Goal: Obtain resource: Obtain resource

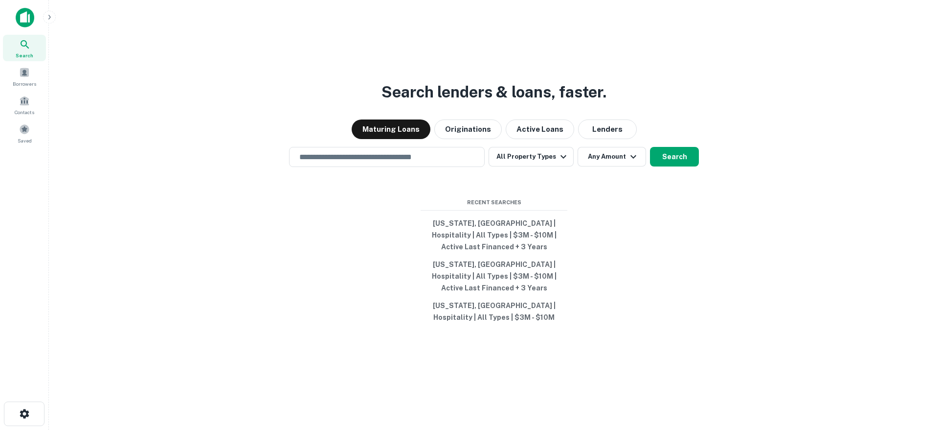
drag, startPoint x: 298, startPoint y: 16, endPoint x: 317, endPoint y: 3, distance: 22.3
click at [298, 16] on div "Search lenders & loans, faster. Maturing Loans Originations Active Loans Lender…" at bounding box center [494, 231] width 875 height 430
drag, startPoint x: 391, startPoint y: 28, endPoint x: 400, endPoint y: 26, distance: 9.0
click at [393, 28] on div "Search lenders & loans, faster. Maturing Loans Originations Active Loans Lender…" at bounding box center [494, 238] width 875 height 430
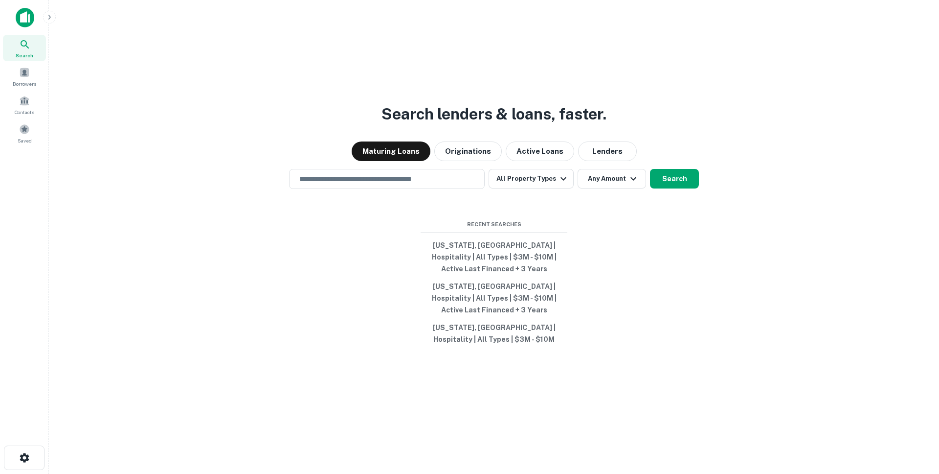
click at [58, 110] on div "Search lenders & loans, faster. Maturing Loans Originations Active Loans Lender…" at bounding box center [494, 260] width 875 height 474
click at [28, 129] on span at bounding box center [24, 129] width 11 height 11
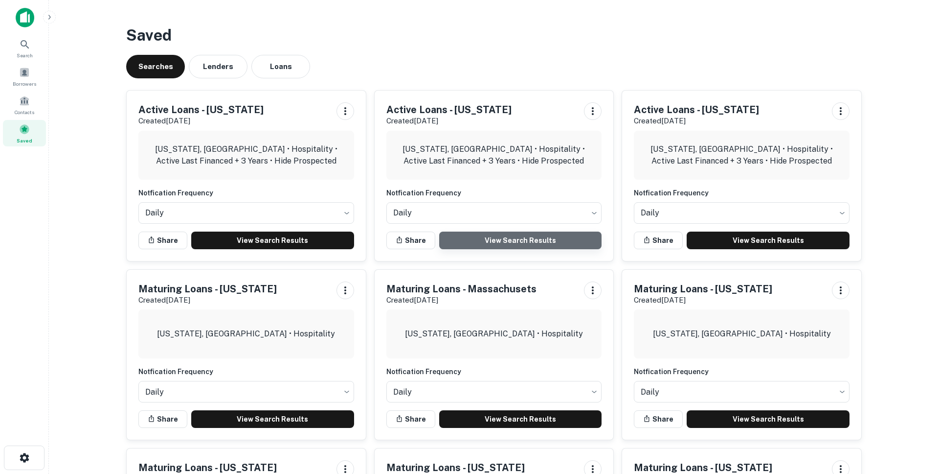
click at [546, 239] on link "View Search Results" at bounding box center [520, 240] width 163 height 18
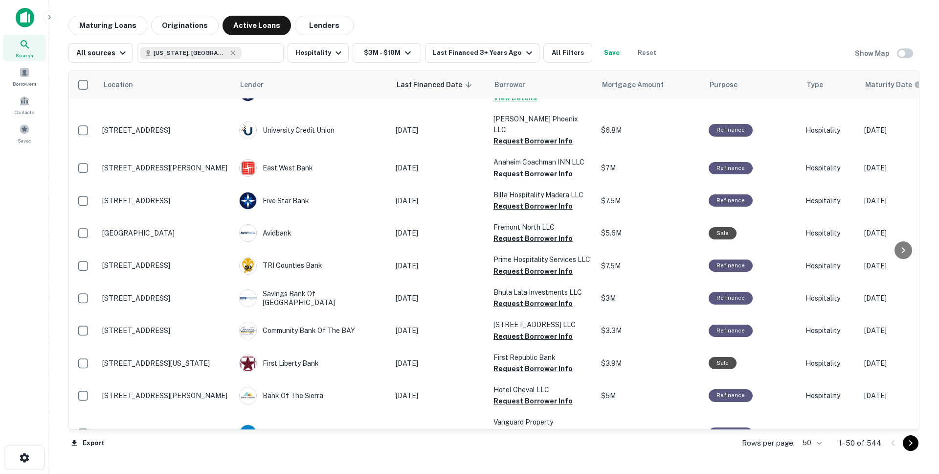
scroll to position [883, 0]
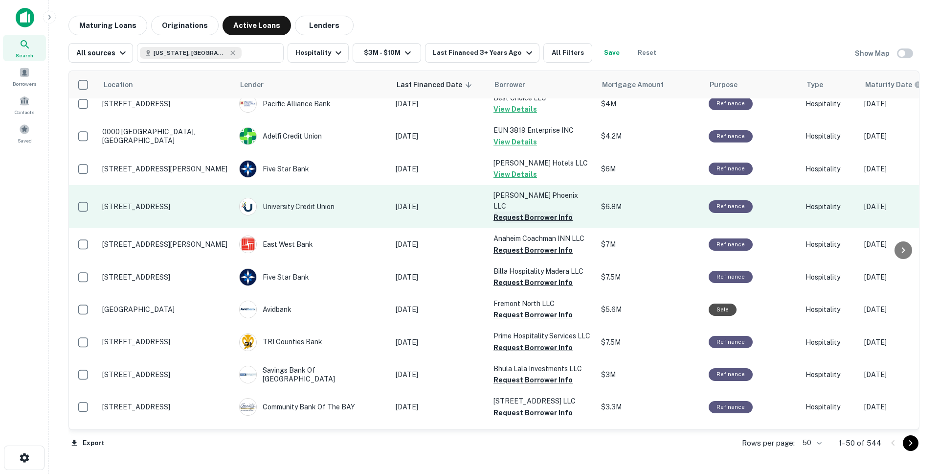
click at [509, 211] on button "Request Borrower Info" at bounding box center [533, 217] width 79 height 12
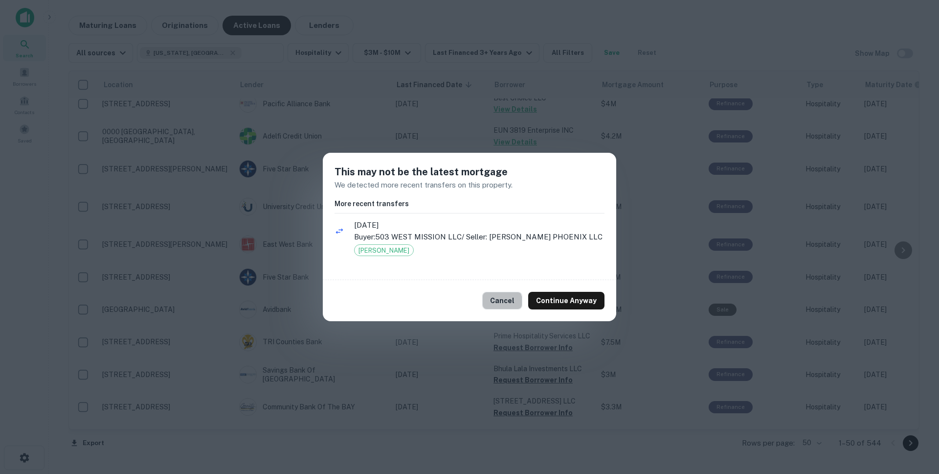
drag, startPoint x: 506, startPoint y: 301, endPoint x: 540, endPoint y: 261, distance: 52.4
click at [507, 300] on button "Cancel" at bounding box center [502, 301] width 40 height 18
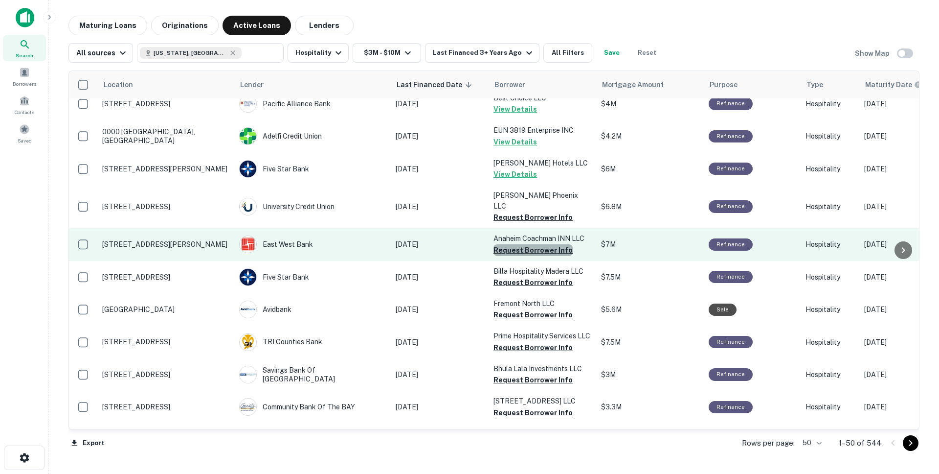
click at [541, 244] on button "Request Borrower Info" at bounding box center [533, 250] width 79 height 12
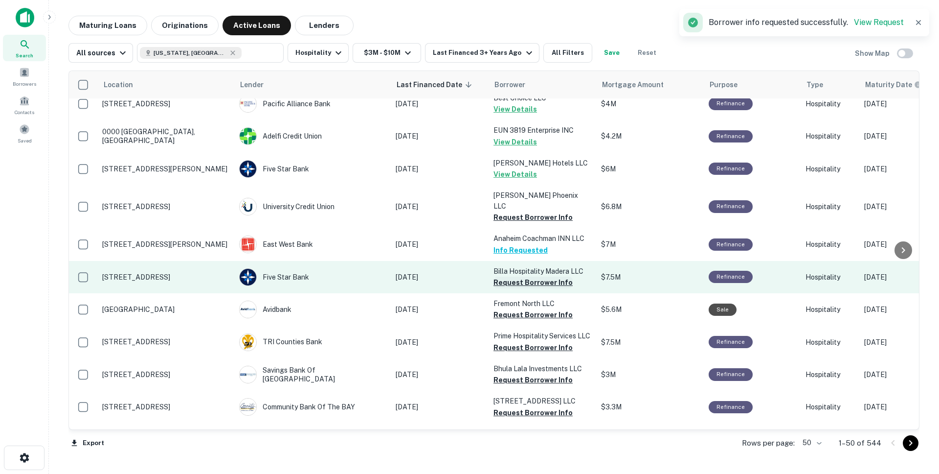
click at [533, 276] on button "Request Borrower Info" at bounding box center [533, 282] width 79 height 12
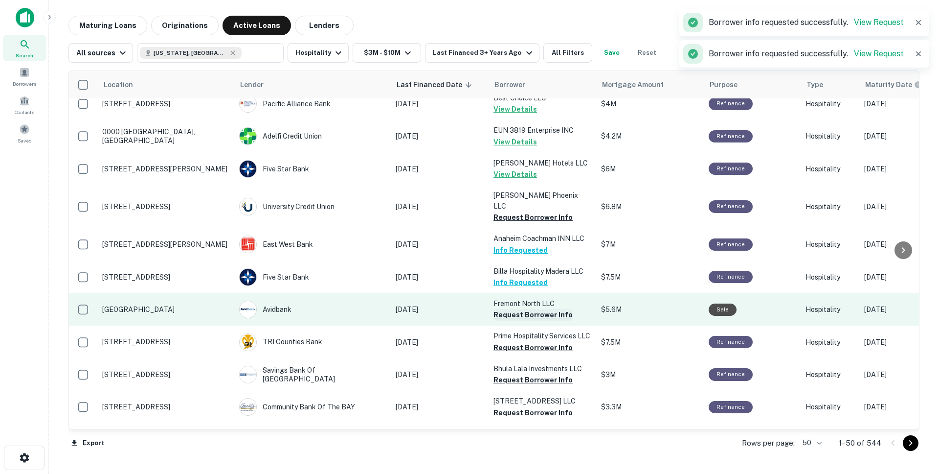
click at [527, 309] on button "Request Borrower Info" at bounding box center [533, 315] width 79 height 12
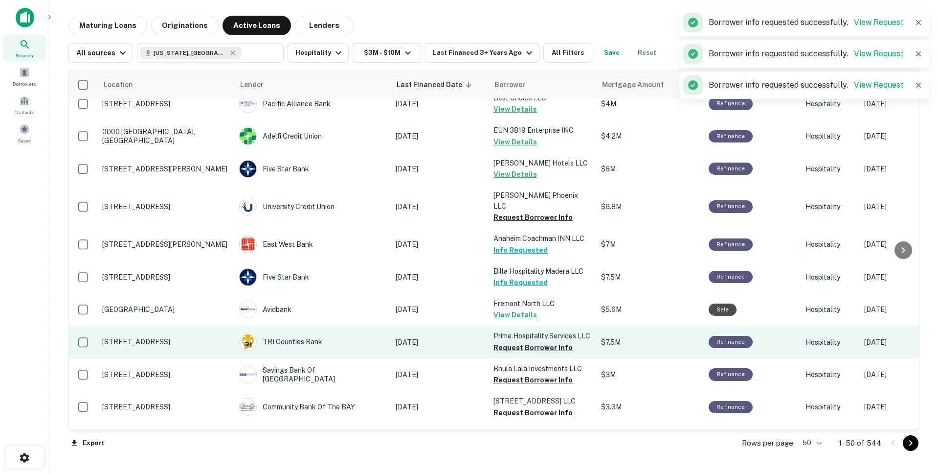
click at [523, 342] on button "Request Borrower Info" at bounding box center [533, 348] width 79 height 12
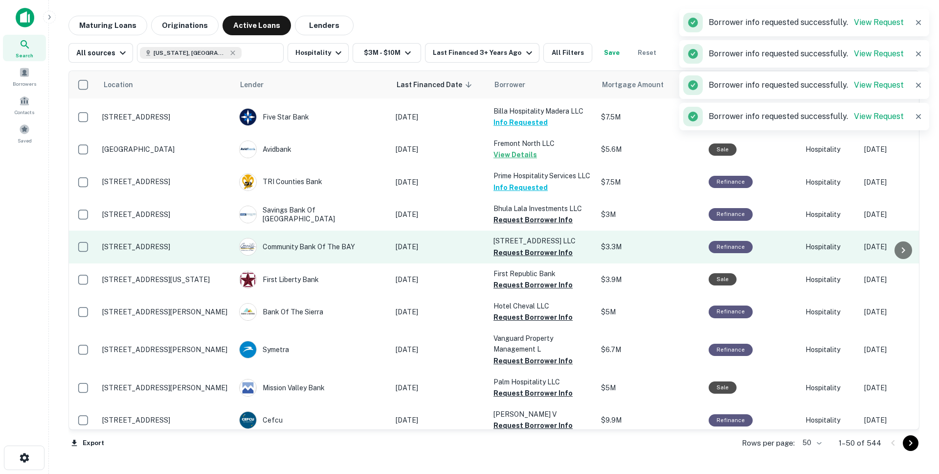
scroll to position [1047, 0]
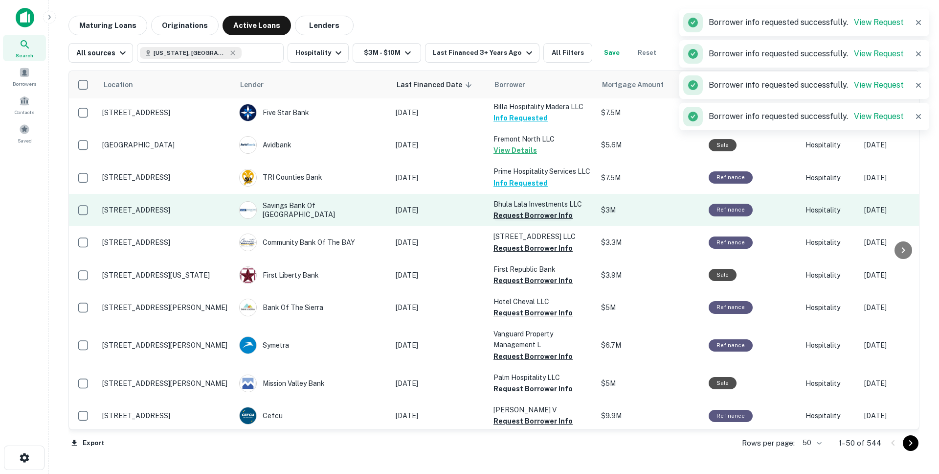
click at [524, 209] on button "Request Borrower Info" at bounding box center [533, 215] width 79 height 12
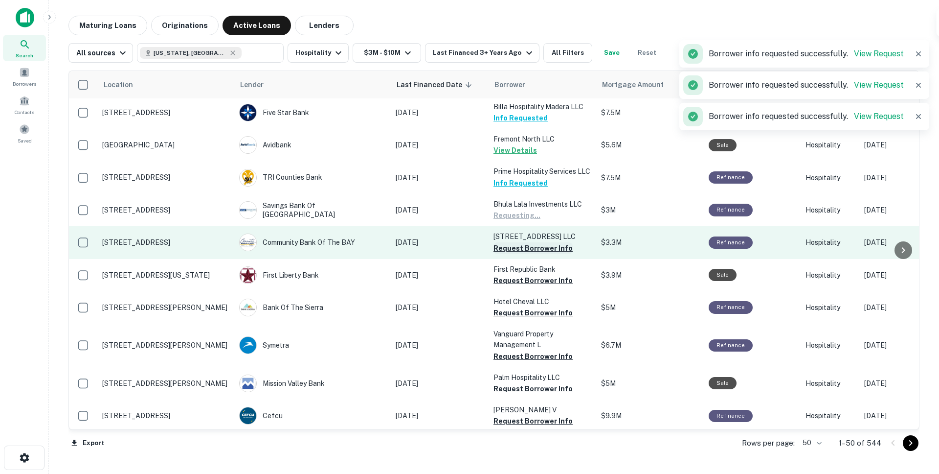
click at [522, 242] on button "Request Borrower Info" at bounding box center [533, 248] width 79 height 12
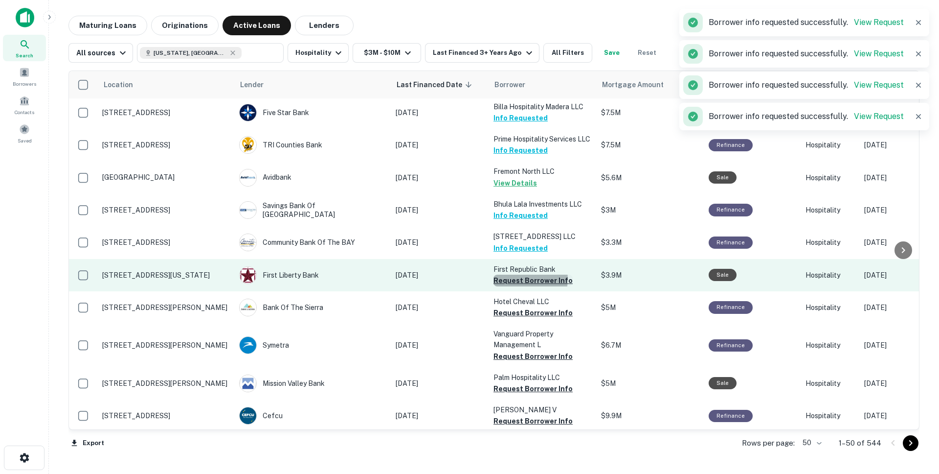
click at [521, 275] on button "Request Borrower Info" at bounding box center [533, 281] width 79 height 12
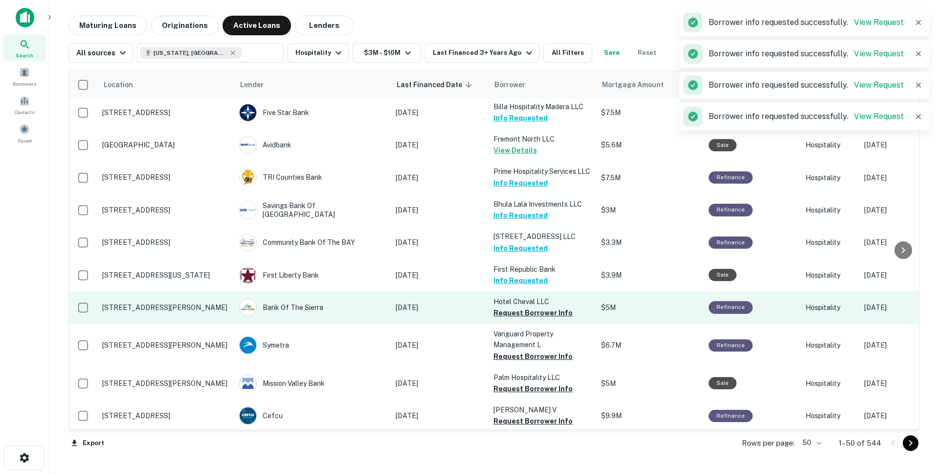
click at [519, 310] on td "Hotel Cheval LLC Request Borrower Info" at bounding box center [543, 307] width 108 height 32
click at [520, 307] on button "Request Borrower Info" at bounding box center [533, 313] width 79 height 12
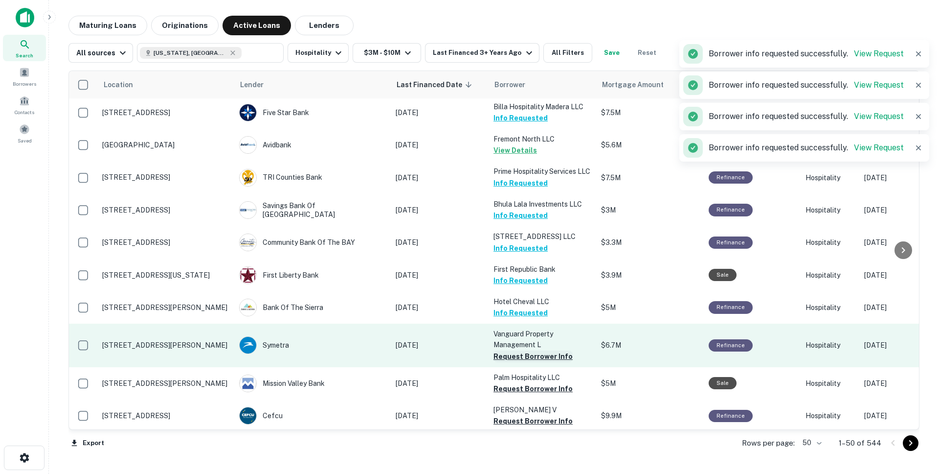
click at [523, 350] on button "Request Borrower Info" at bounding box center [533, 356] width 79 height 12
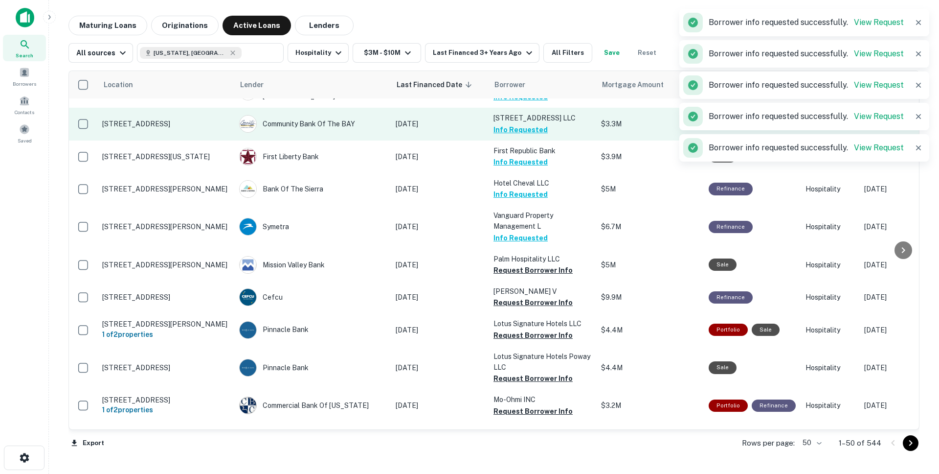
scroll to position [1178, 0]
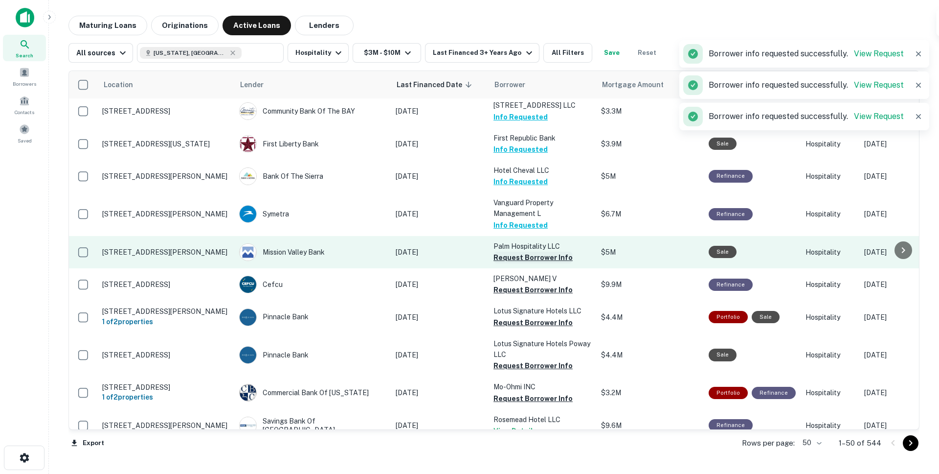
click at [536, 252] on button "Request Borrower Info" at bounding box center [533, 258] width 79 height 12
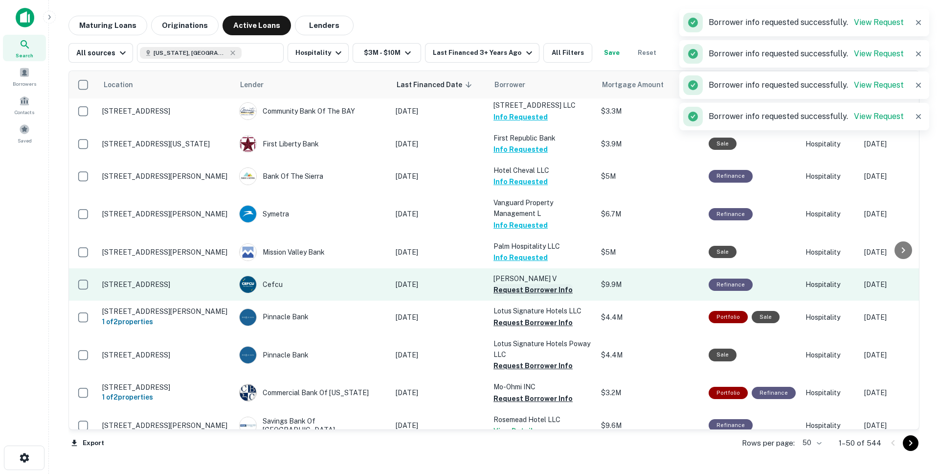
click at [530, 284] on button "Request Borrower Info" at bounding box center [533, 290] width 79 height 12
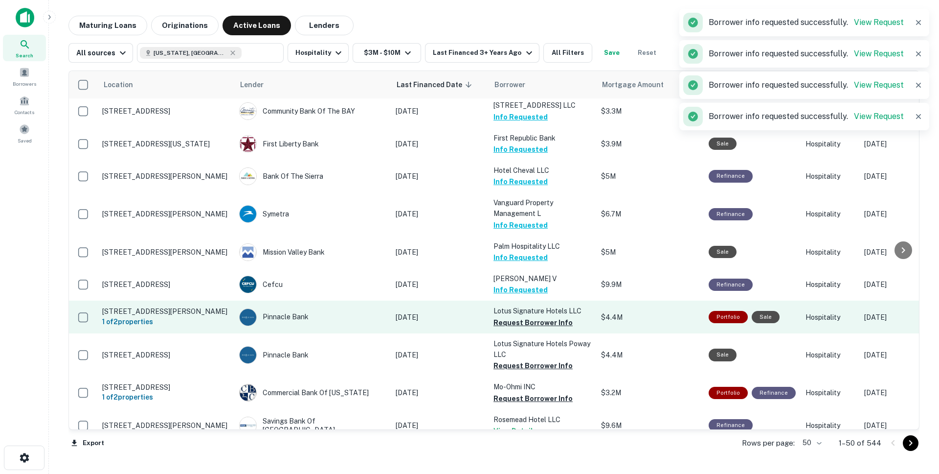
click at [527, 317] on button "Request Borrower Info" at bounding box center [533, 323] width 79 height 12
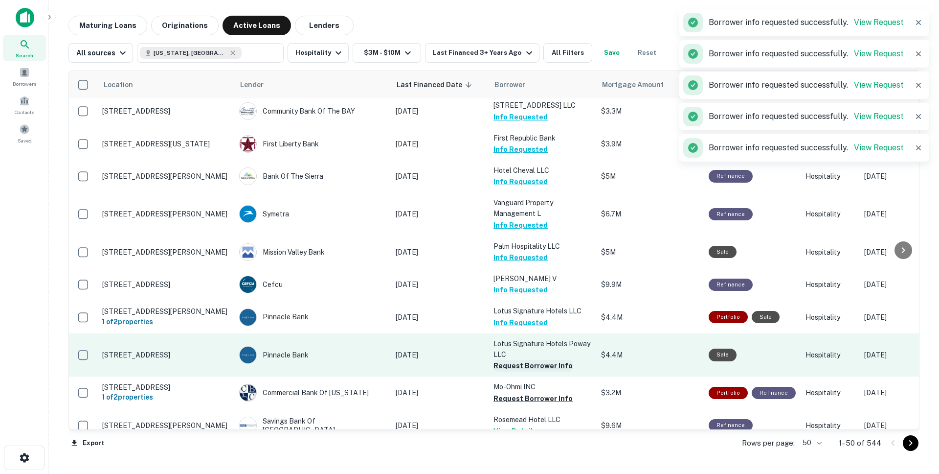
click at [527, 360] on button "Request Borrower Info" at bounding box center [533, 366] width 79 height 12
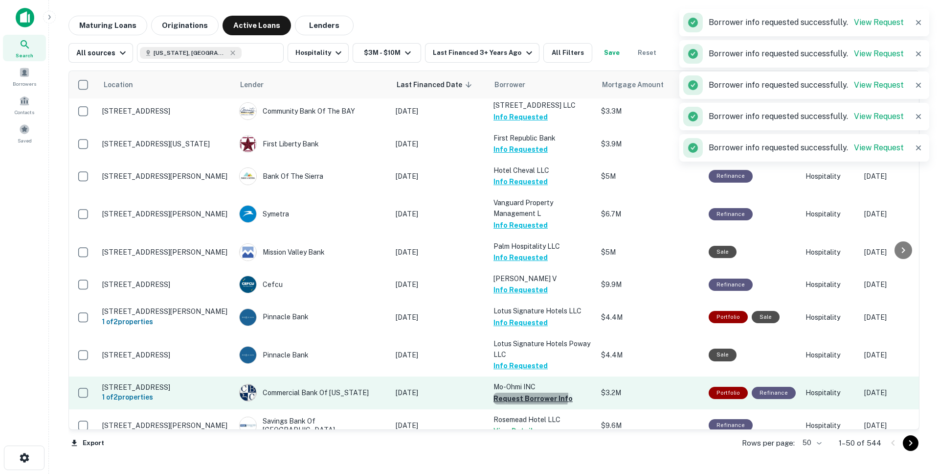
click at [530, 392] on button "Request Borrower Info" at bounding box center [533, 398] width 79 height 12
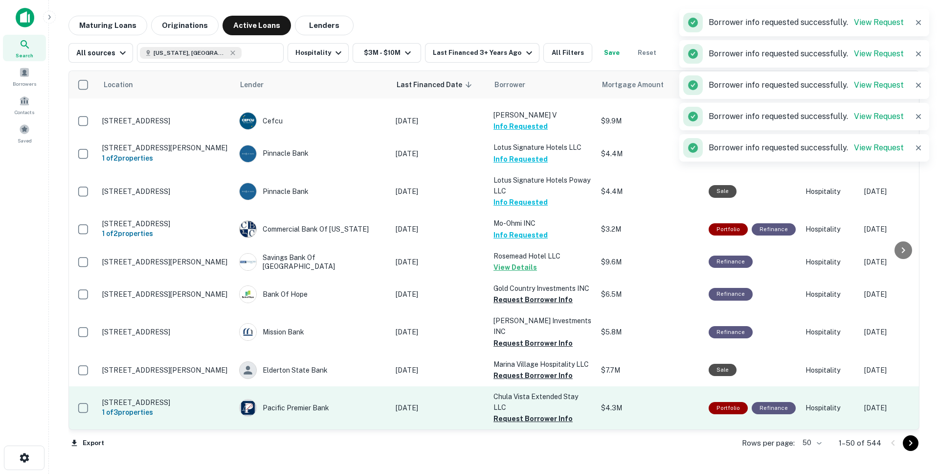
scroll to position [1364, 0]
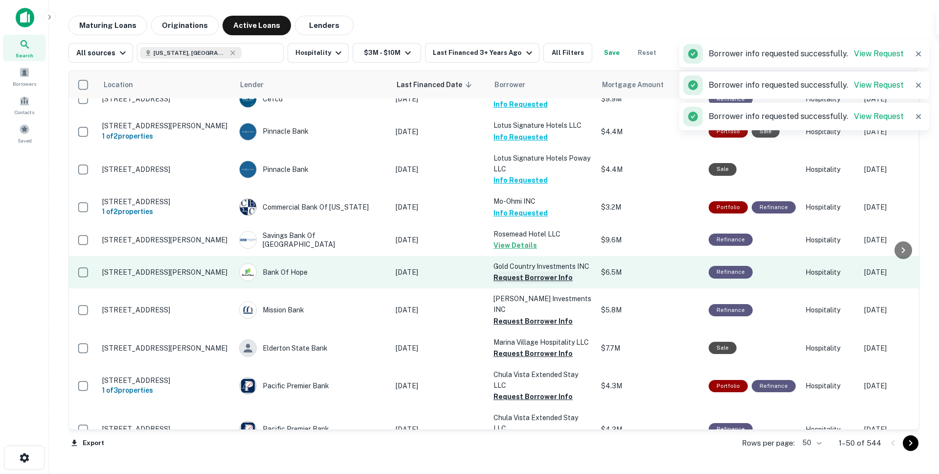
click at [539, 272] on button "Request Borrower Info" at bounding box center [533, 278] width 79 height 12
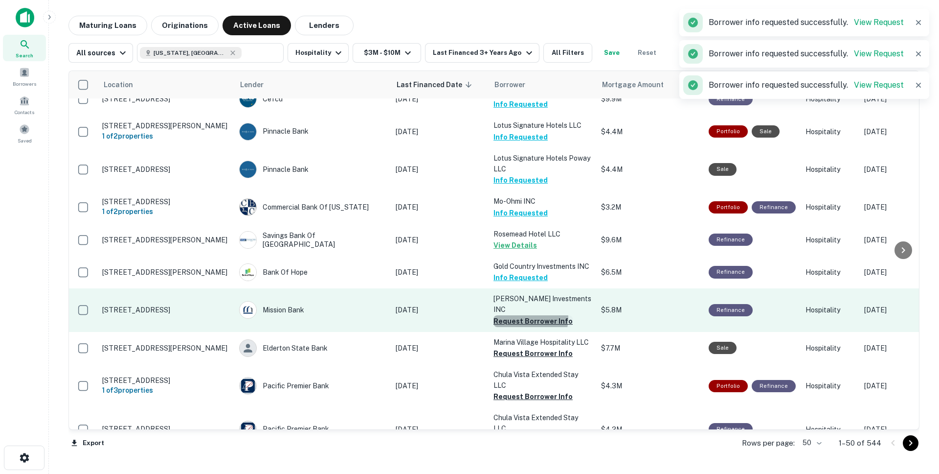
click at [526, 315] on button "Request Borrower Info" at bounding box center [533, 321] width 79 height 12
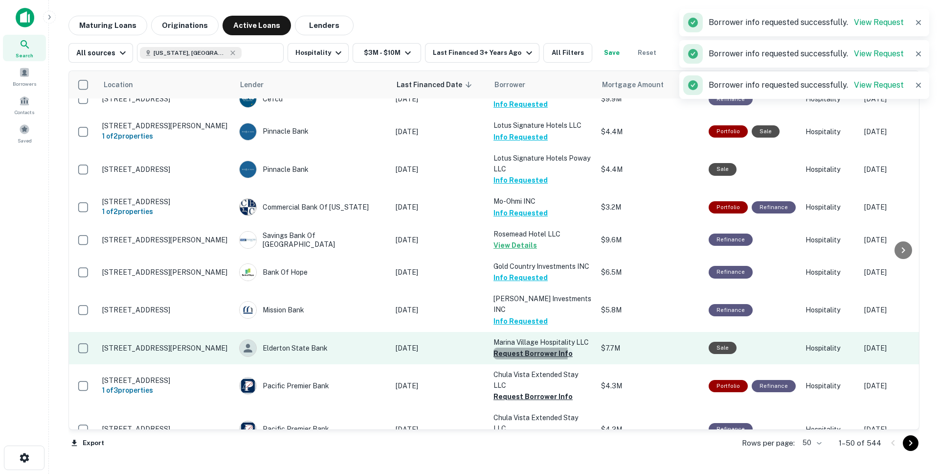
click at [511, 347] on button "Request Borrower Info" at bounding box center [533, 353] width 79 height 12
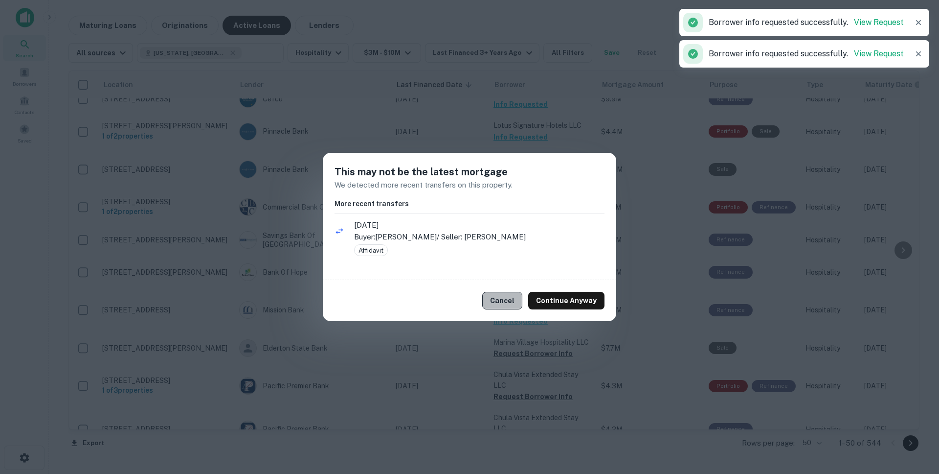
click at [523, 300] on button "Cancel" at bounding box center [502, 301] width 40 height 18
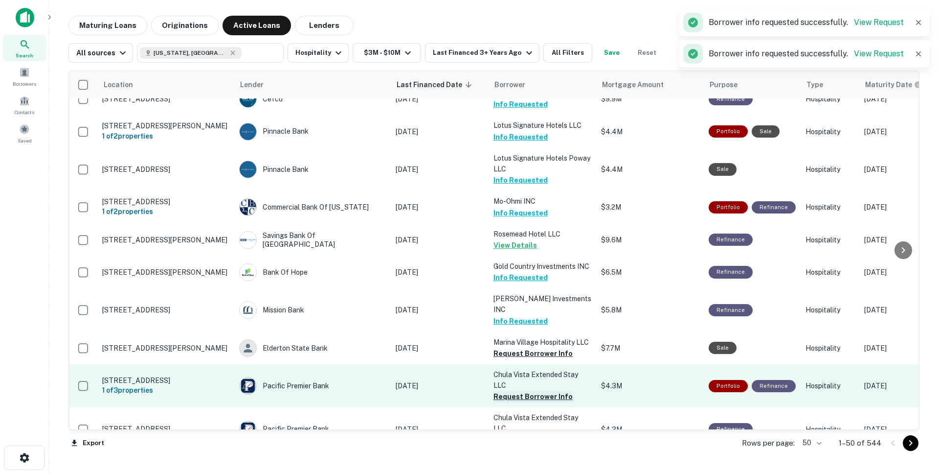
click at [524, 390] on button "Request Borrower Info" at bounding box center [533, 396] width 79 height 12
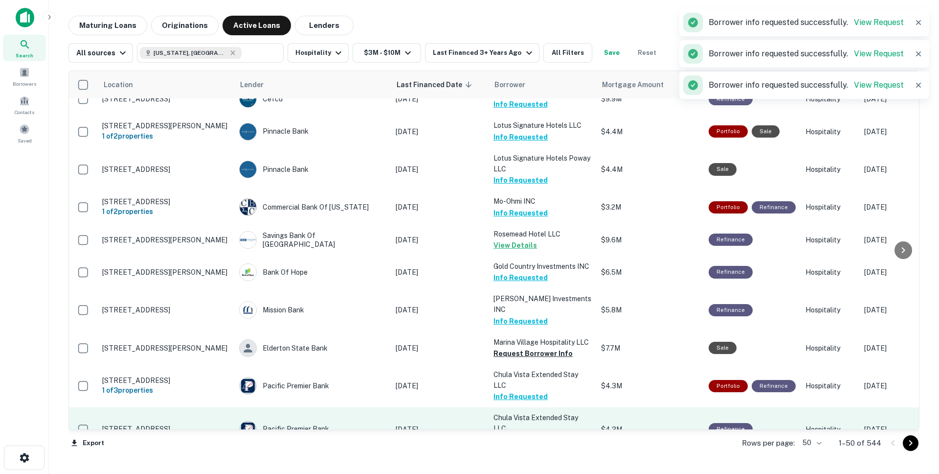
click at [522, 434] on button "Request Borrower Info" at bounding box center [533, 440] width 79 height 12
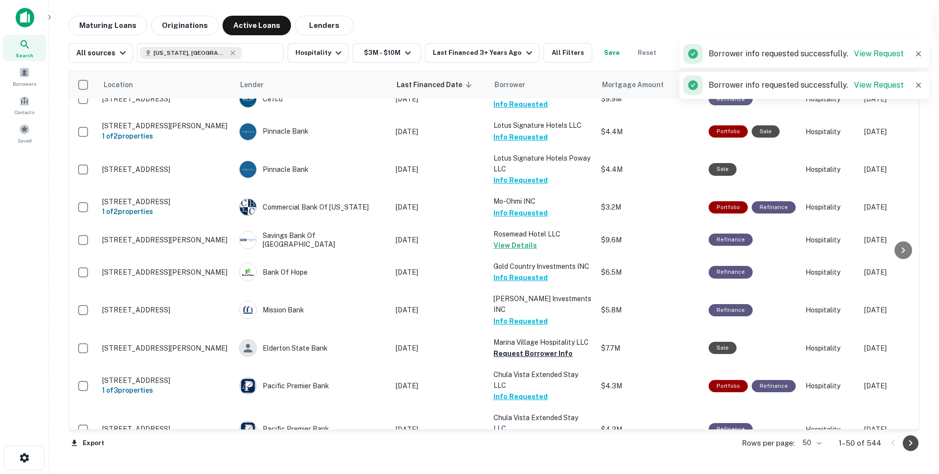
click at [907, 443] on icon "Go to next page" at bounding box center [911, 443] width 12 height 12
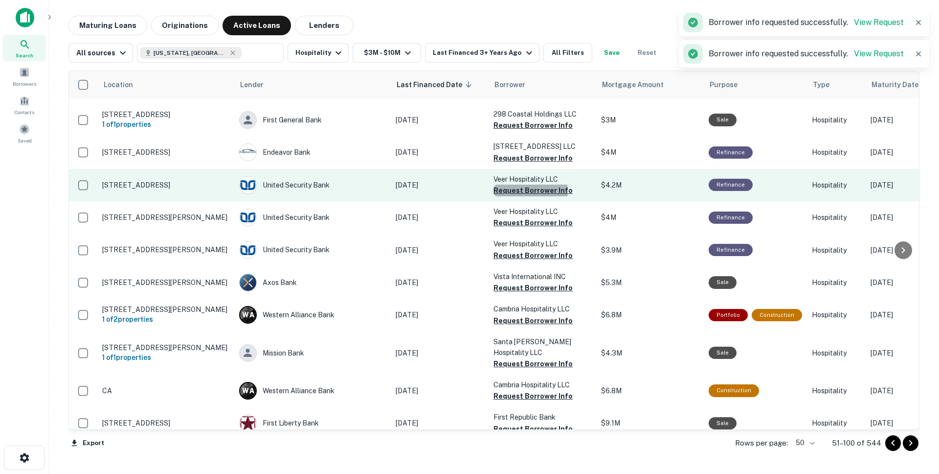
click at [527, 184] on button "Request Borrower Info" at bounding box center [533, 190] width 79 height 12
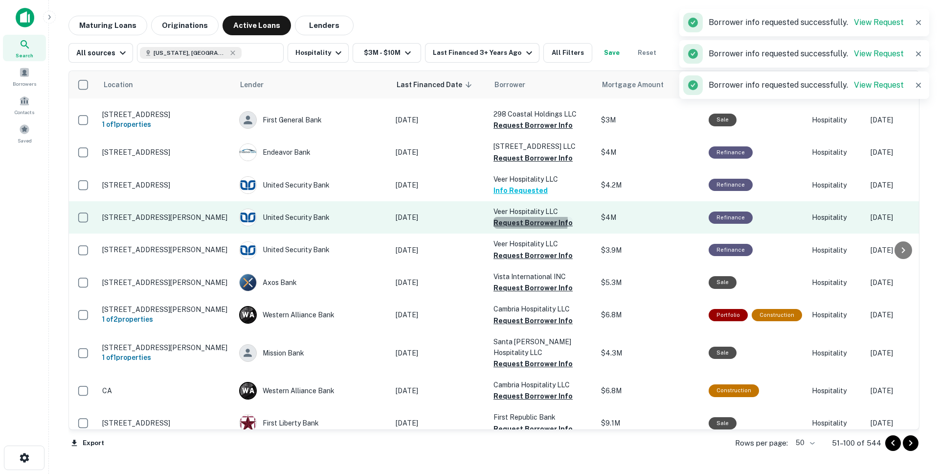
click at [524, 217] on button "Request Borrower Info" at bounding box center [533, 223] width 79 height 12
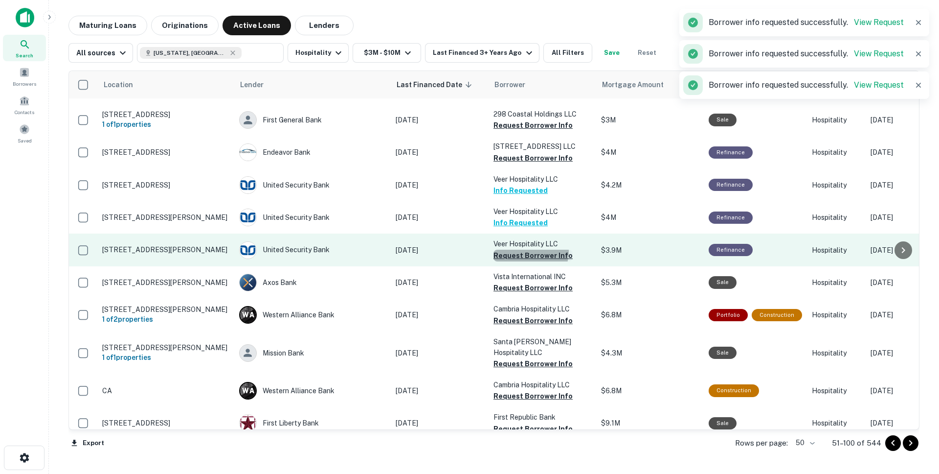
click at [526, 250] on button "Request Borrower Info" at bounding box center [533, 256] width 79 height 12
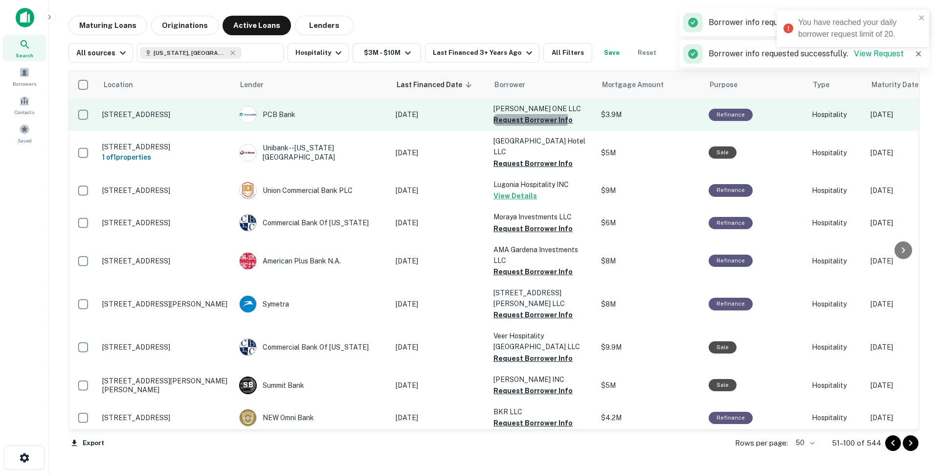
click at [517, 118] on button "Request Borrower Info" at bounding box center [533, 120] width 79 height 12
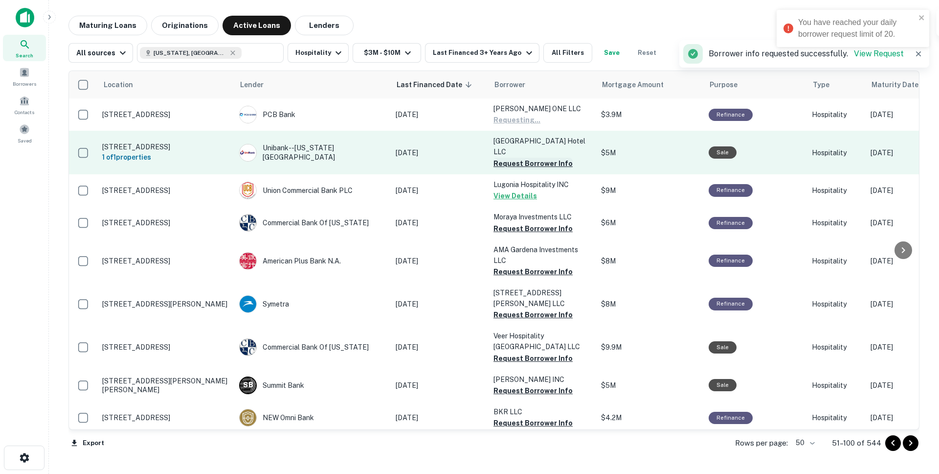
click at [520, 158] on button "Request Borrower Info" at bounding box center [533, 164] width 79 height 12
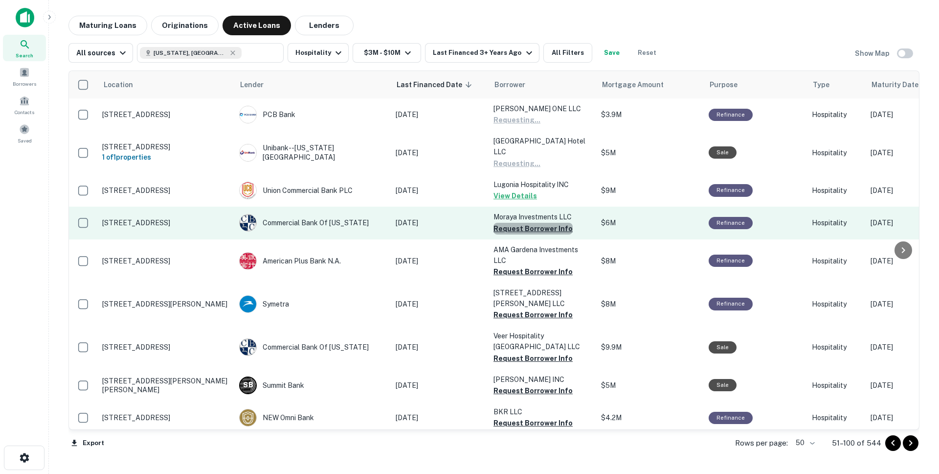
drag, startPoint x: 534, startPoint y: 223, endPoint x: 527, endPoint y: 226, distance: 7.0
click at [534, 223] on button "Request Borrower Info" at bounding box center [533, 229] width 79 height 12
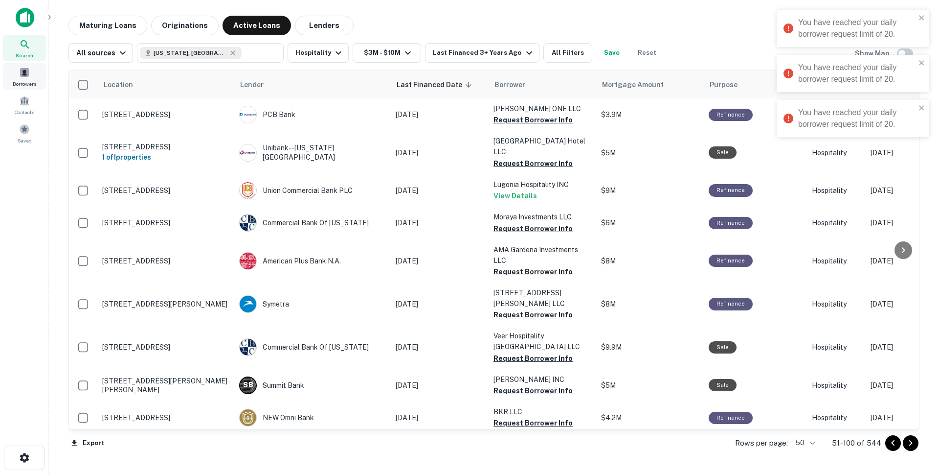
click at [22, 79] on div "Borrowers" at bounding box center [24, 76] width 43 height 26
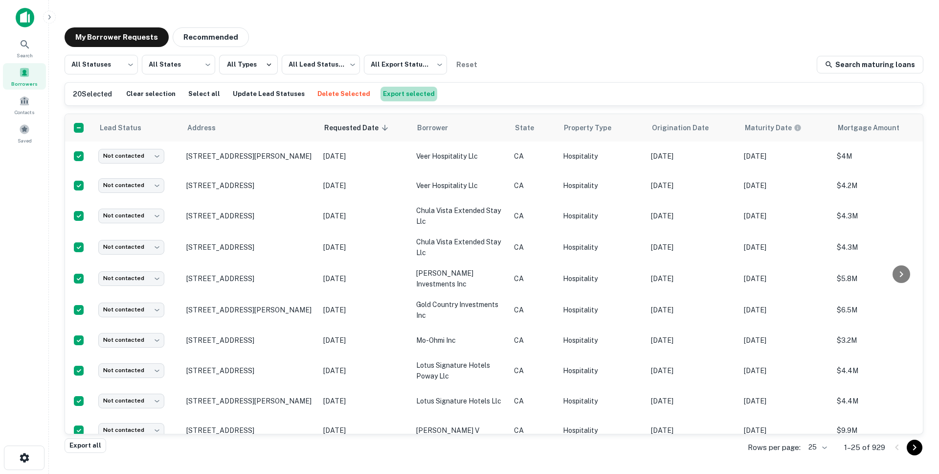
click at [393, 91] on button "Export selected" at bounding box center [409, 94] width 57 height 15
click at [615, 60] on div "All Statuses *** ​ All States *** ​ All Types All Lead Statuses *** ​ All Expor…" at bounding box center [494, 65] width 859 height 20
drag, startPoint x: 756, startPoint y: 46, endPoint x: 767, endPoint y: 42, distance: 12.4
click at [756, 46] on div "My Borrower Requests Recommended" at bounding box center [494, 37] width 859 height 20
click at [454, 20] on div "My Borrower Requests Recommended All Statuses *** ​ All States *** ​ All Types …" at bounding box center [494, 233] width 875 height 426
